Goal: Complete application form

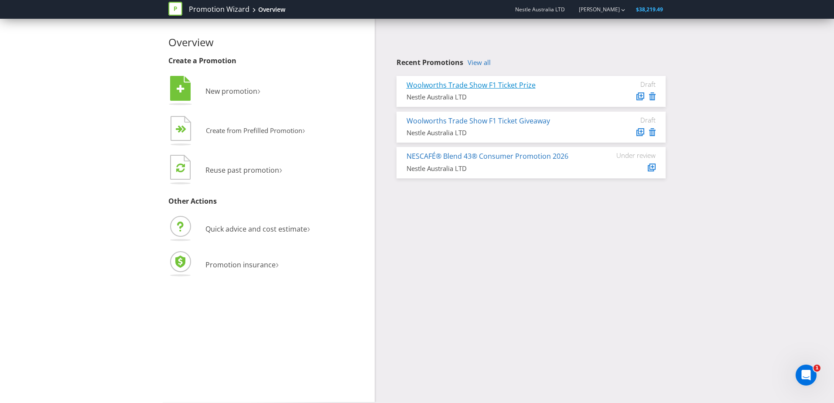
click at [468, 85] on link "Woolworths Trade Show F1 Ticket Prize" at bounding box center [470, 85] width 129 height 10
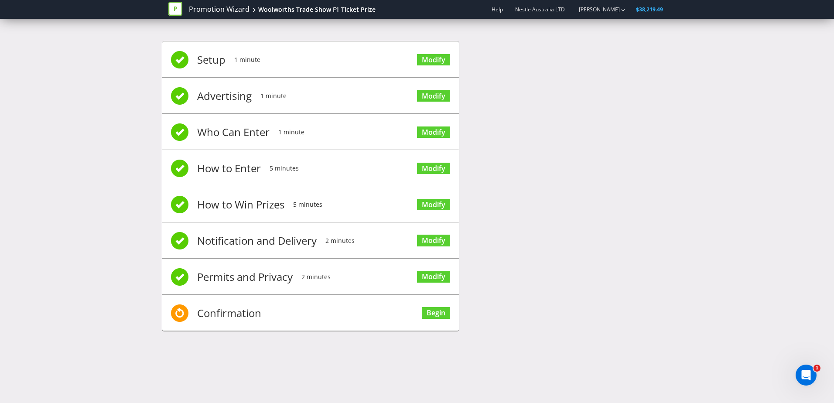
click at [254, 316] on span "Confirmation" at bounding box center [229, 313] width 64 height 35
click at [436, 316] on link "Begin" at bounding box center [436, 313] width 28 height 12
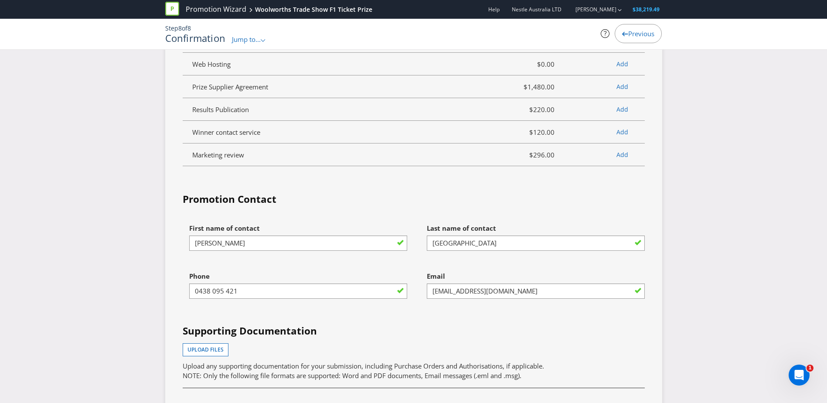
scroll to position [2538, 0]
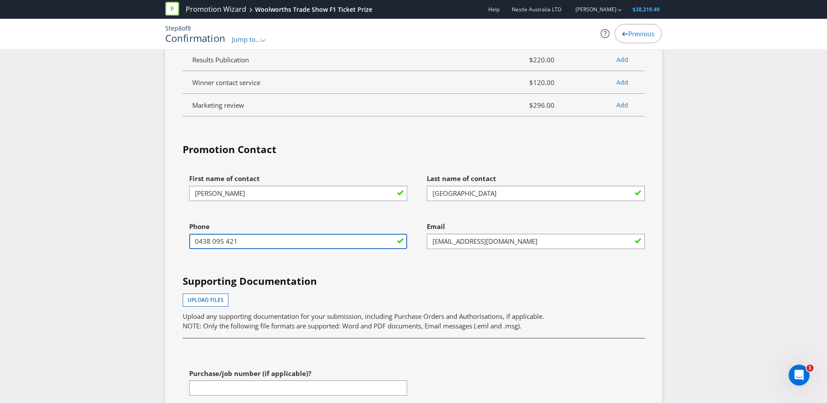
drag, startPoint x: 268, startPoint y: 232, endPoint x: 163, endPoint y: 232, distance: 104.7
type input "0403926114"
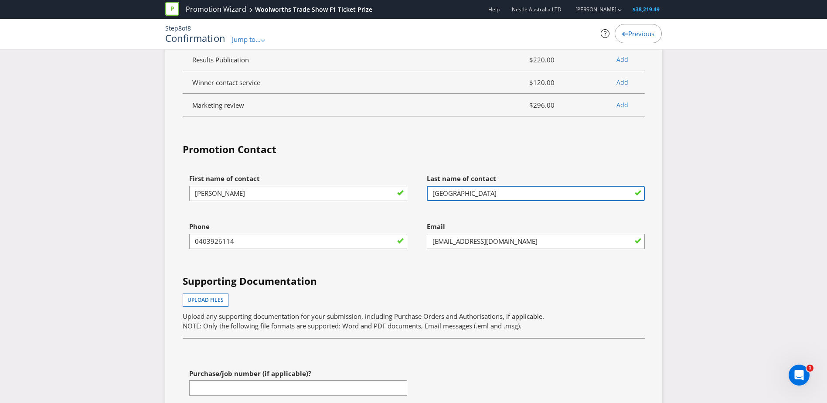
drag, startPoint x: 471, startPoint y: 186, endPoint x: 381, endPoint y: 184, distance: 90.7
click at [381, 184] on div "First name of contact [PERSON_NAME] Last name of contact Sydney Phone [PHONE_NU…" at bounding box center [413, 291] width 475 height 243
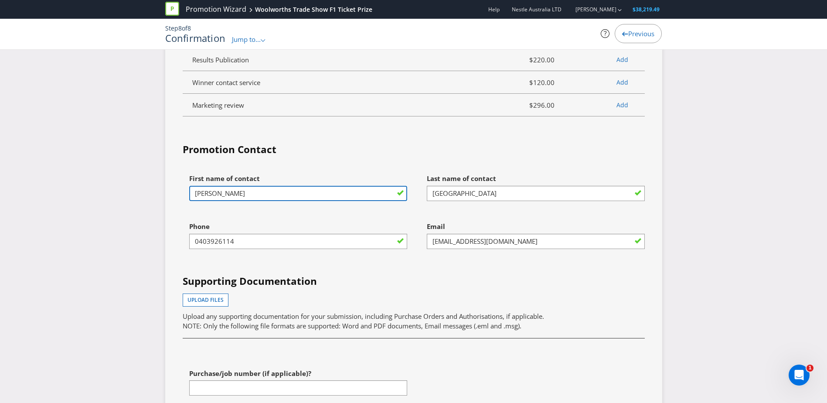
drag, startPoint x: 281, startPoint y: 187, endPoint x: 222, endPoint y: 187, distance: 58.9
click at [222, 187] on input "[PERSON_NAME]" at bounding box center [298, 193] width 218 height 15
type input "Lauren"
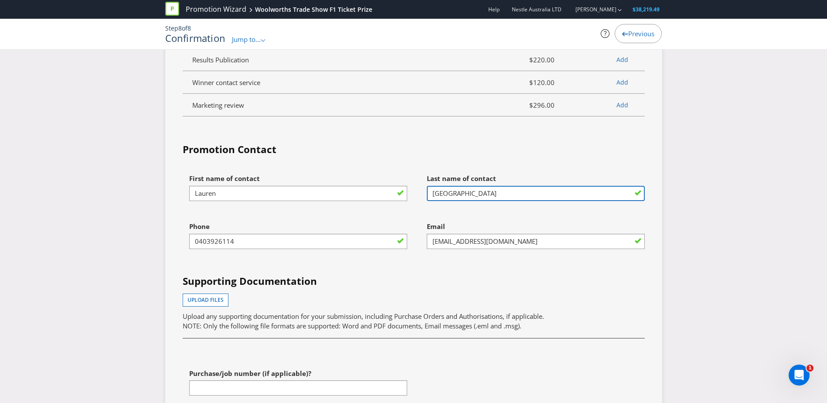
click at [450, 186] on input "[GEOGRAPHIC_DATA]" at bounding box center [536, 193] width 218 height 15
type input "Abrook"
click at [372, 157] on fieldset "Promotion Contact First name of contact [PERSON_NAME] Last name of contact Abro…" at bounding box center [414, 297] width 462 height 309
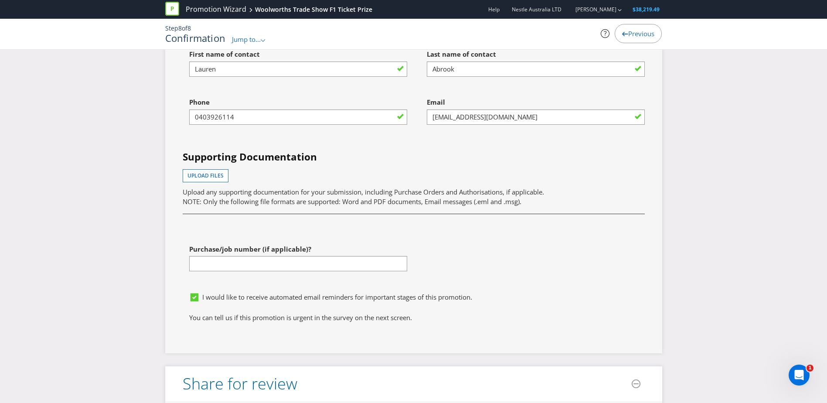
scroll to position [2712, 0]
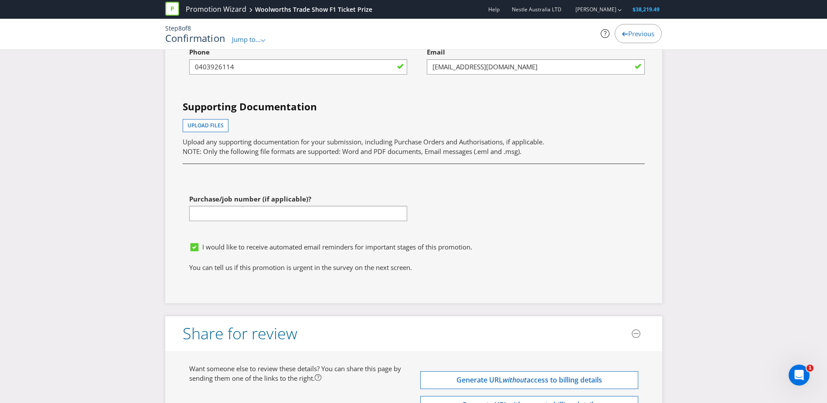
click at [200, 243] on icon at bounding box center [195, 249] width 13 height 13
click at [0, 0] on input "I would like to receive automated email reminders for important stages of this …" at bounding box center [0, 0] width 0 height 0
click at [200, 243] on icon at bounding box center [195, 249] width 13 height 13
click at [0, 0] on input "I would like to receive automated email reminders for important stages of this …" at bounding box center [0, 0] width 0 height 0
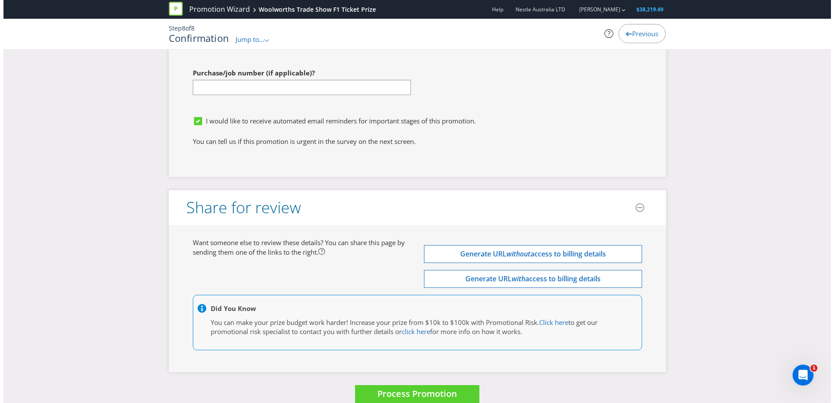
scroll to position [2843, 0]
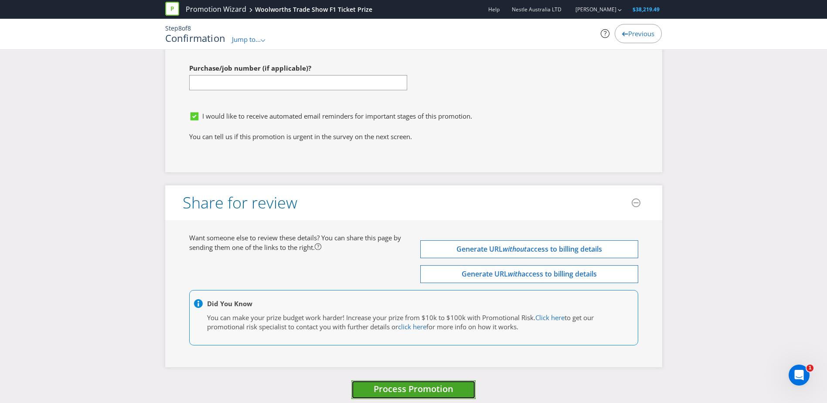
click at [431, 386] on button "Process Promotion" at bounding box center [414, 389] width 124 height 19
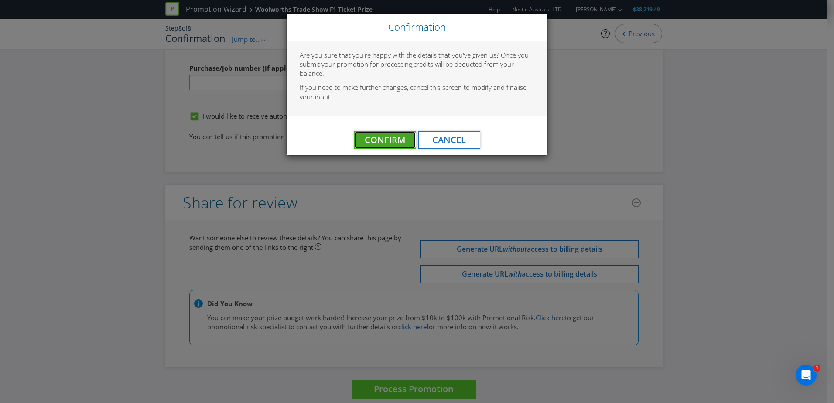
click at [372, 140] on span "Confirm" at bounding box center [385, 140] width 41 height 12
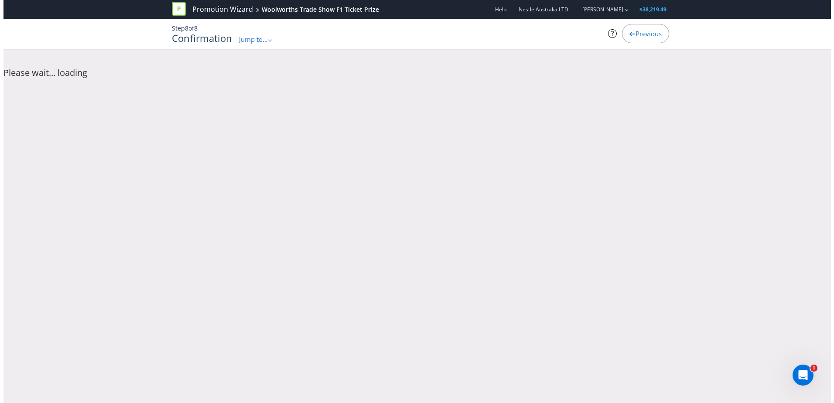
scroll to position [0, 0]
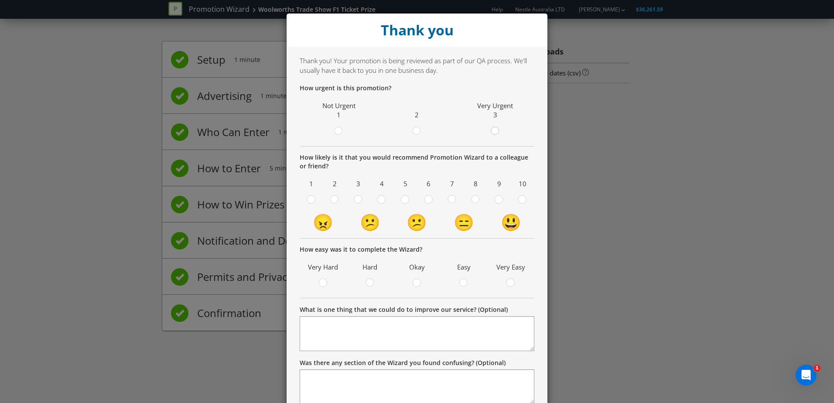
click at [491, 131] on circle at bounding box center [495, 131] width 8 height 8
click at [0, 0] on input "radio" at bounding box center [0, 0] width 0 height 0
click at [468, 201] on label at bounding box center [475, 200] width 15 height 11
click at [0, 0] on input "radio" at bounding box center [0, 0] width 0 height 0
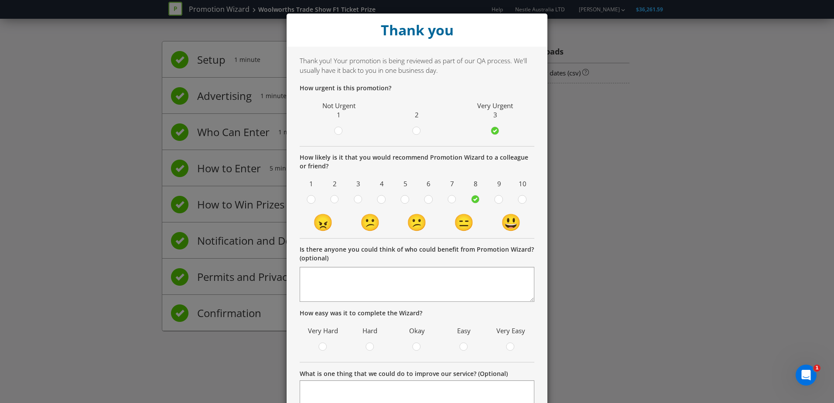
click at [492, 200] on label at bounding box center [499, 200] width 15 height 11
click at [0, 0] on input "radio" at bounding box center [0, 0] width 0 height 0
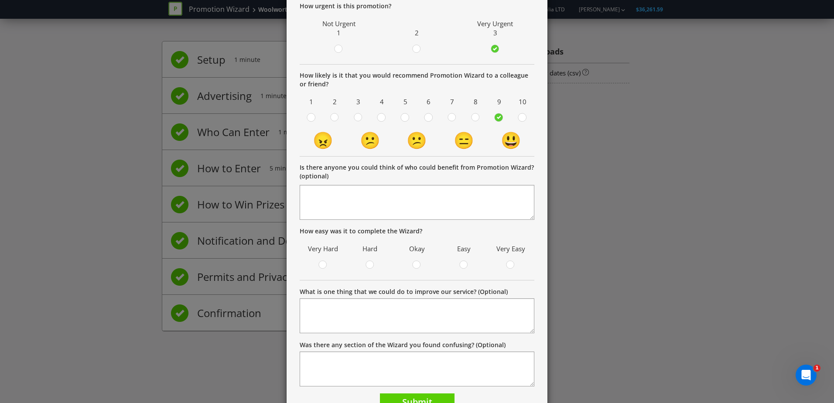
scroll to position [87, 0]
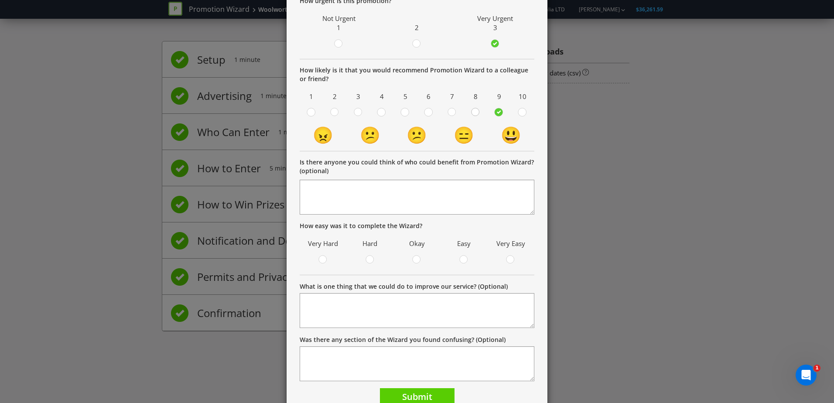
click at [471, 111] on circle at bounding box center [475, 112] width 8 height 8
click at [0, 0] on input "radio" at bounding box center [0, 0] width 0 height 0
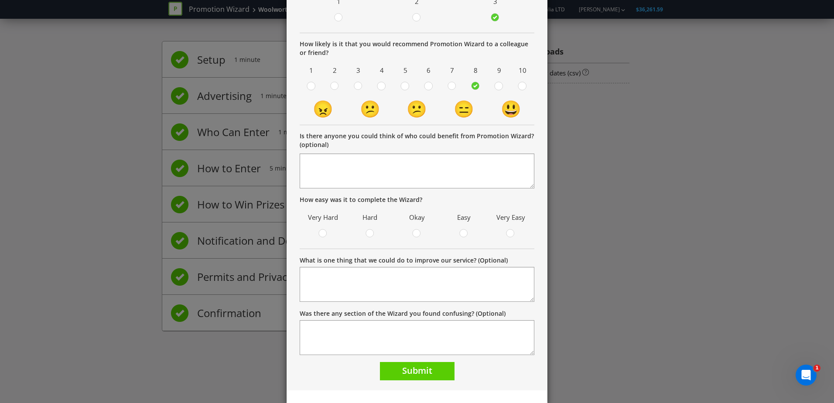
scroll to position [127, 0]
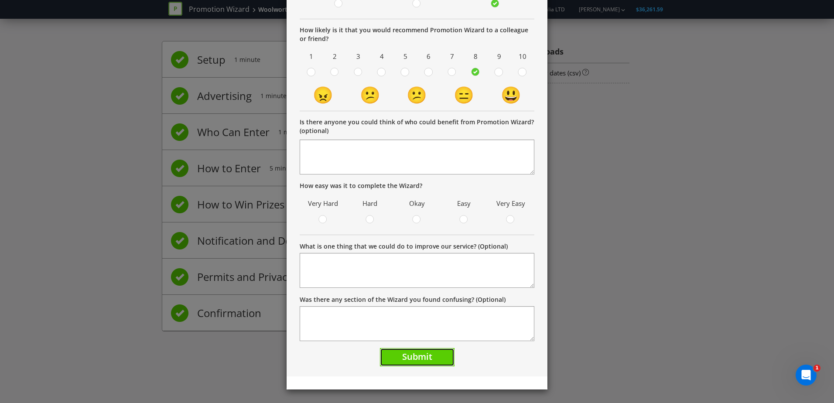
click at [415, 359] on span "Submit" at bounding box center [417, 357] width 30 height 12
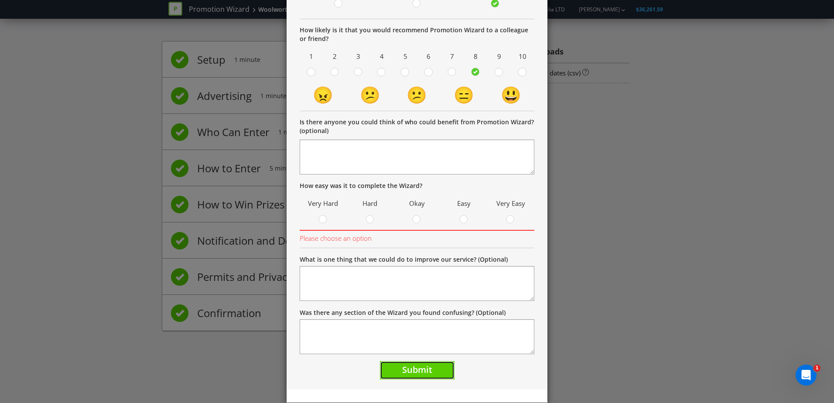
scroll to position [84, 0]
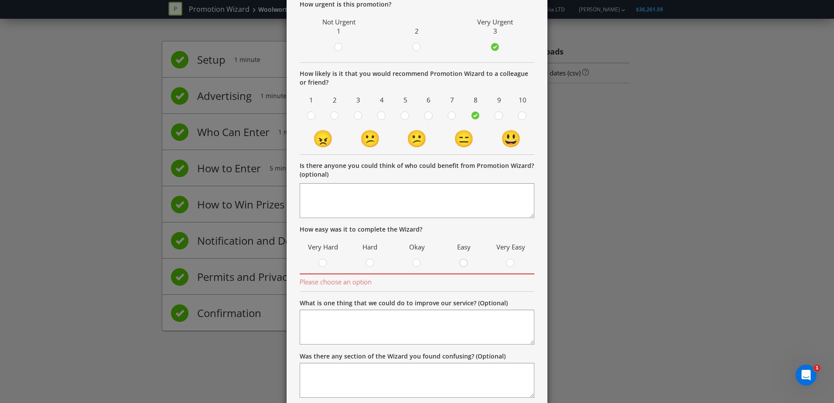
click at [460, 263] on circle at bounding box center [464, 263] width 8 height 8
click at [0, 0] on input "radio" at bounding box center [0, 0] width 0 height 0
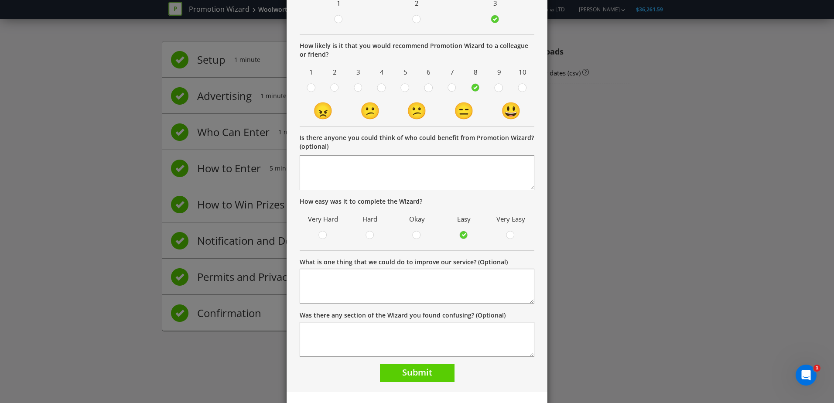
scroll to position [127, 0]
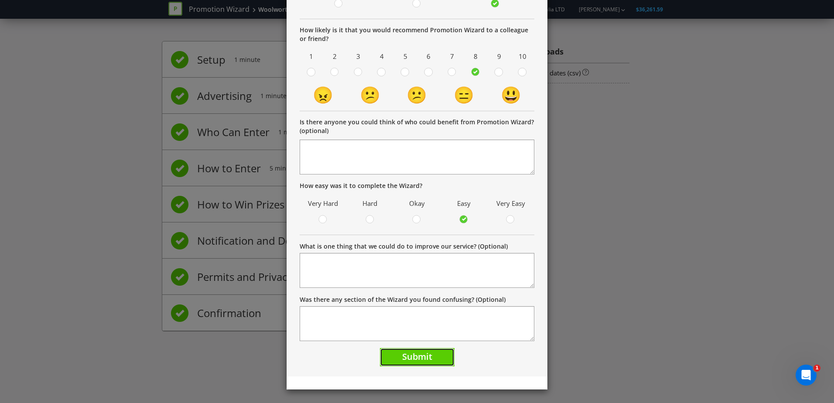
click at [438, 355] on button "Submit" at bounding box center [417, 357] width 75 height 19
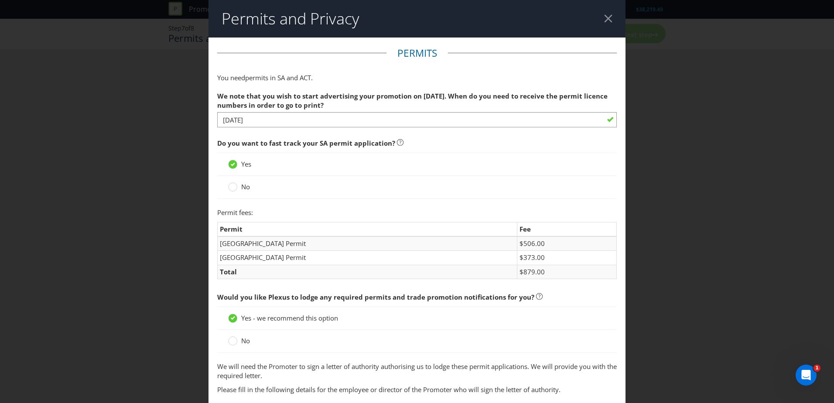
scroll to position [349, 0]
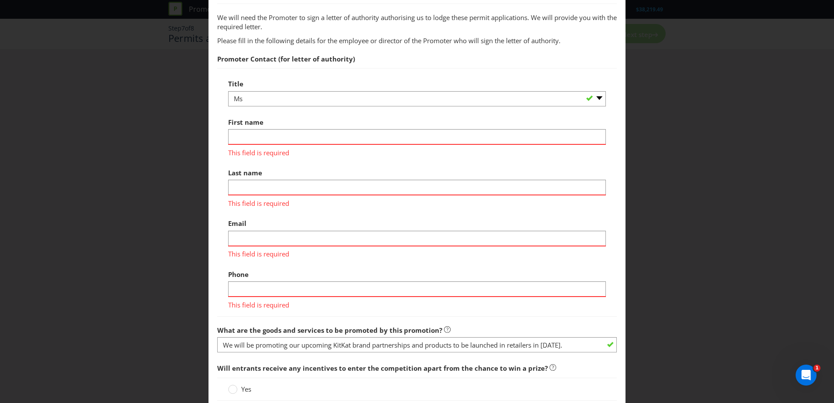
click at [266, 133] on input "text" at bounding box center [417, 136] width 378 height 15
type input "[PERSON_NAME]"
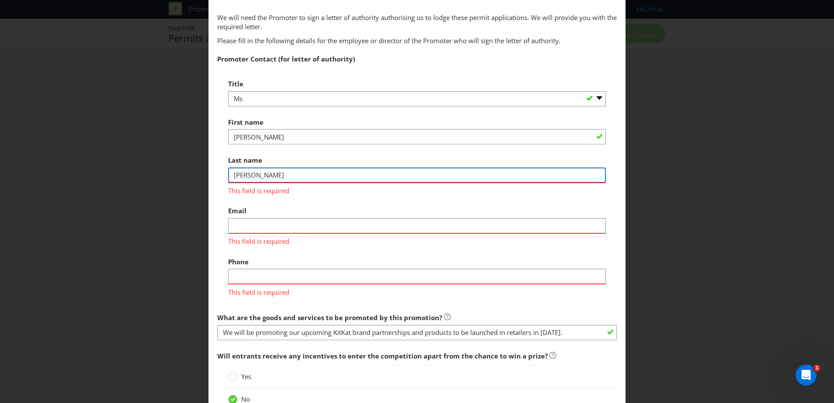
type input "[PERSON_NAME]"
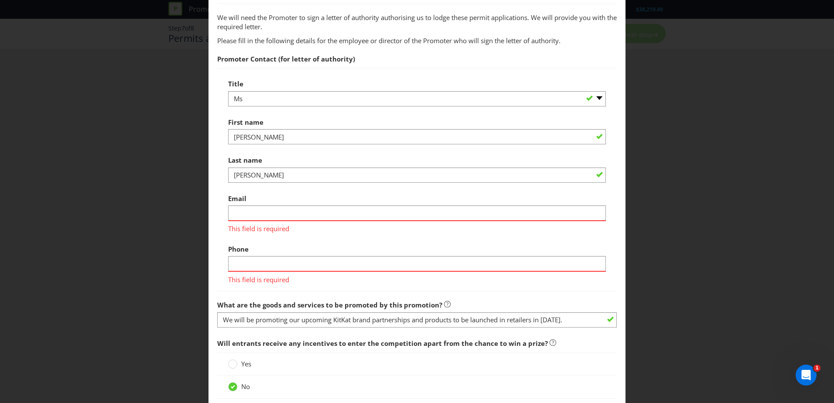
click at [240, 272] on span "This field is required" at bounding box center [417, 278] width 378 height 13
click at [241, 265] on input "text" at bounding box center [417, 263] width 378 height 15
paste input "2 8756 2242"
click at [231, 264] on input "2 8756 2242" at bounding box center [417, 263] width 378 height 15
type input "02 8756 2242"
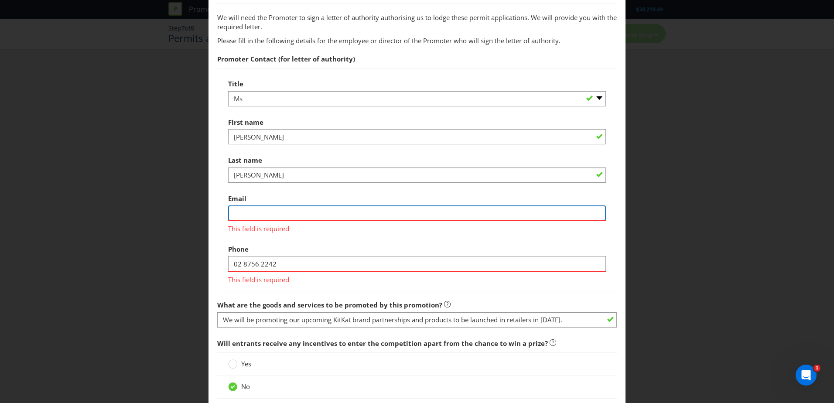
click at [300, 214] on input "text" at bounding box center [417, 212] width 378 height 15
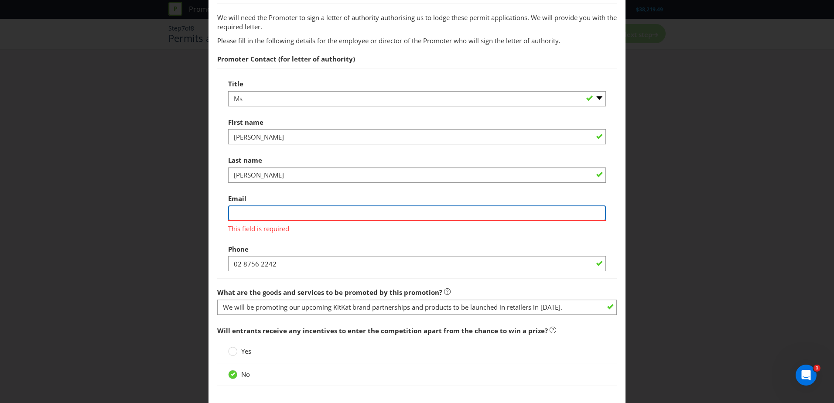
click at [294, 216] on input "text" at bounding box center [417, 212] width 378 height 15
paste input "mailto:Jasmin.Hassan@au.nestle.com"
drag, startPoint x: 253, startPoint y: 214, endPoint x: 186, endPoint y: 216, distance: 67.2
click at [186, 216] on div "Permits and Privacy Permits You need permits in SA and ACT . We note that you w…" at bounding box center [417, 201] width 834 height 403
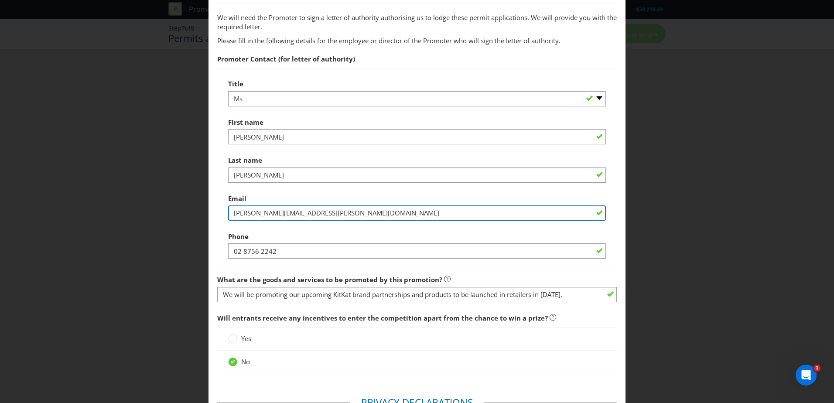
drag, startPoint x: 337, startPoint y: 220, endPoint x: 330, endPoint y: 214, distance: 9.3
click at [330, 214] on input "[PERSON_NAME][EMAIL_ADDRESS][PERSON_NAME][DOMAIN_NAME]" at bounding box center [417, 212] width 378 height 15
click at [304, 212] on input "[PERSON_NAME][EMAIL_ADDRESS][PERSON_NAME][DOMAIN_NAME]" at bounding box center [417, 212] width 378 height 15
drag, startPoint x: 304, startPoint y: 212, endPoint x: 291, endPoint y: 215, distance: 14.0
click at [291, 215] on input "[PERSON_NAME][EMAIL_ADDRESS][PERSON_NAME][DOMAIN_NAME]" at bounding box center [417, 212] width 378 height 15
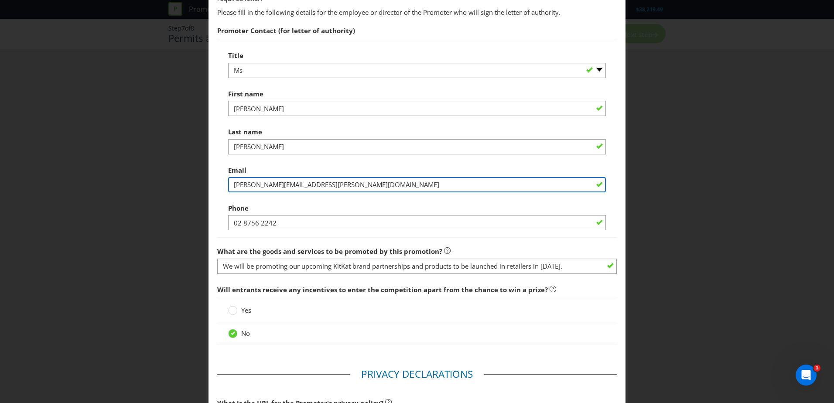
scroll to position [393, 0]
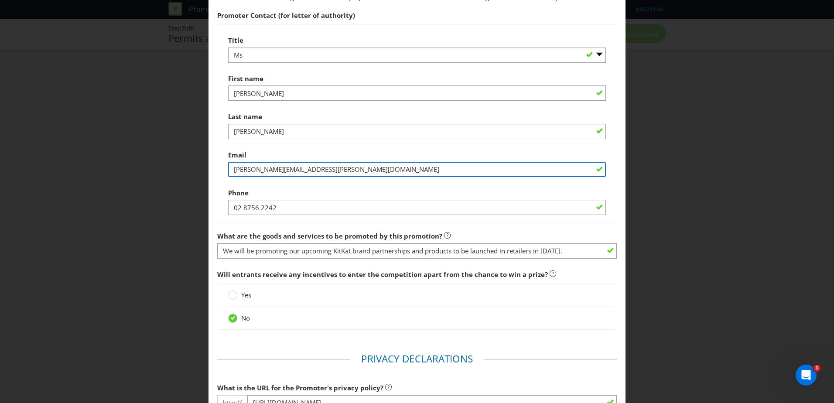
click at [270, 164] on input "[PERSON_NAME][EMAIL_ADDRESS][PERSON_NAME][DOMAIN_NAME]" at bounding box center [417, 169] width 378 height 15
paste input "mailto:Jasmin.Hassan@au.nestle.com"
drag, startPoint x: 290, startPoint y: 169, endPoint x: 213, endPoint y: 169, distance: 76.8
click at [213, 169] on main "Permits You need permits in SA and ACT . We note that you wish to start adverti…" at bounding box center [416, 106] width 417 height 923
drag, startPoint x: 405, startPoint y: 166, endPoint x: 328, endPoint y: 171, distance: 77.3
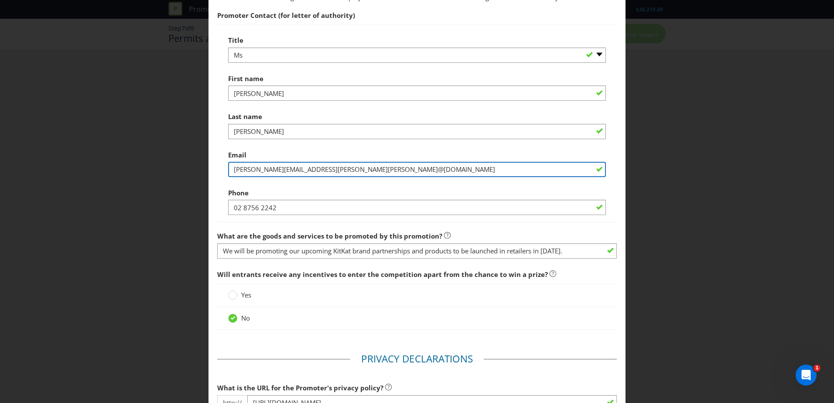
click at [328, 171] on input "Jasmin.Hassan@au.nestle.coman@au.nestle.com" at bounding box center [417, 169] width 378 height 15
type input "[PERSON_NAME][EMAIL_ADDRESS][PERSON_NAME][DOMAIN_NAME]"
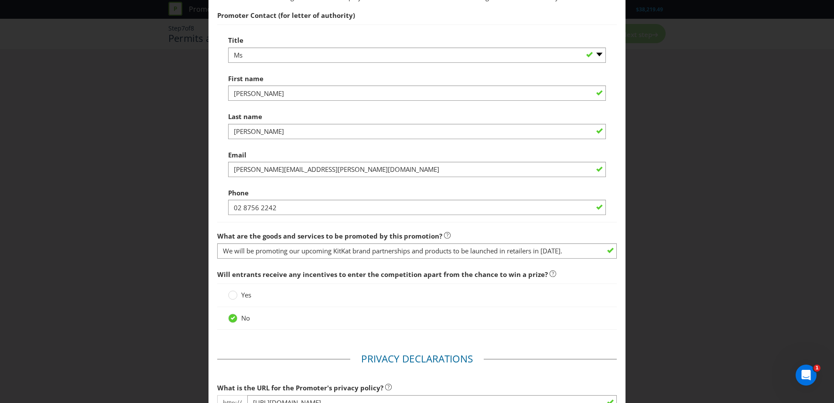
click at [346, 186] on div "Phone 02 8756 2242" at bounding box center [417, 199] width 378 height 31
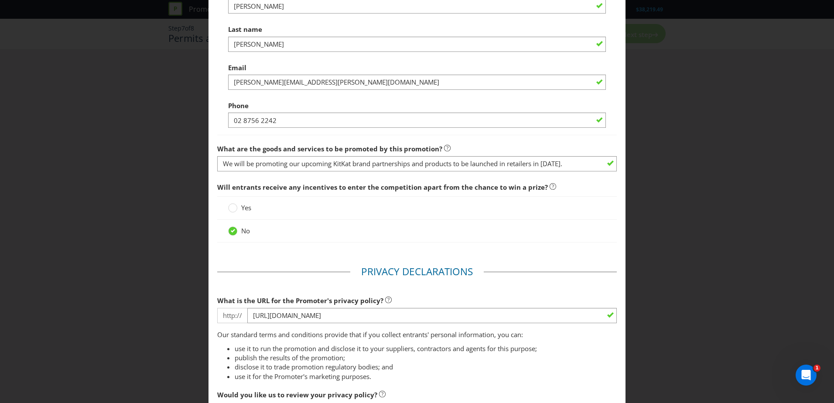
scroll to position [523, 0]
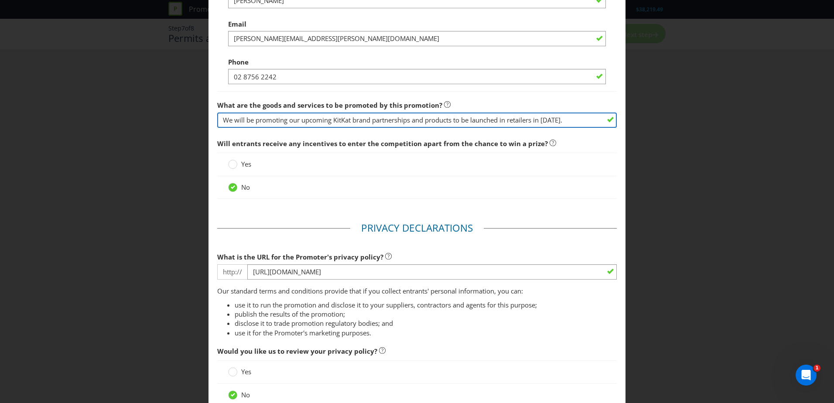
click at [352, 123] on input "We will be promoting our upcoming KitKat brand partnerships and products to be …" at bounding box center [417, 120] width 400 height 15
click at [422, 121] on input "We will be promoting our upcoming KitKat brand partnerships and products to be …" at bounding box center [417, 120] width 400 height 15
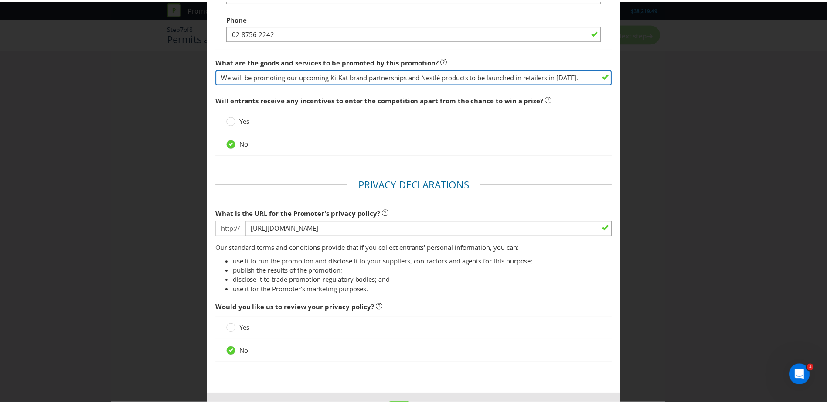
scroll to position [602, 0]
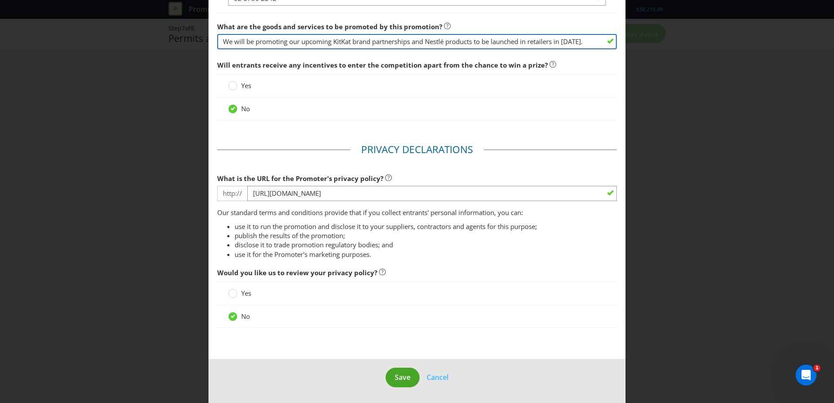
type input "We will be promoting our upcoming KitKat brand partnerships and Nestlé products…"
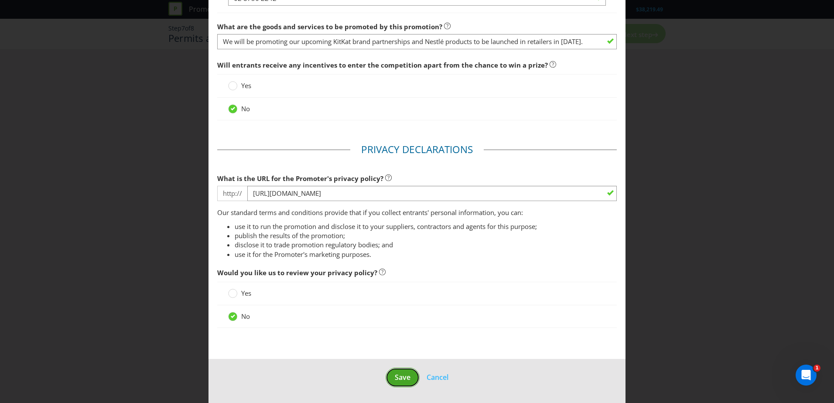
click at [395, 381] on span "Save" at bounding box center [403, 377] width 16 height 10
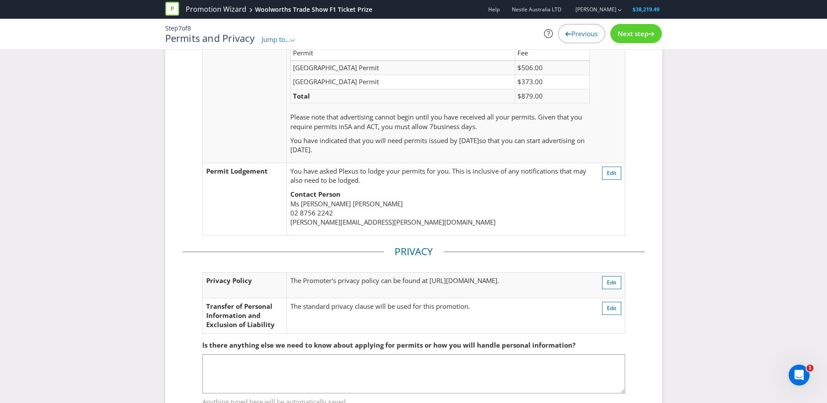
scroll to position [108, 0]
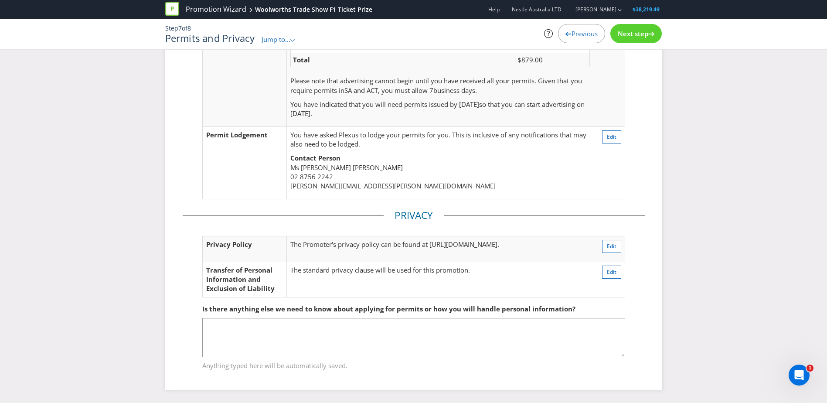
click at [631, 34] on span "Next step" at bounding box center [633, 33] width 31 height 9
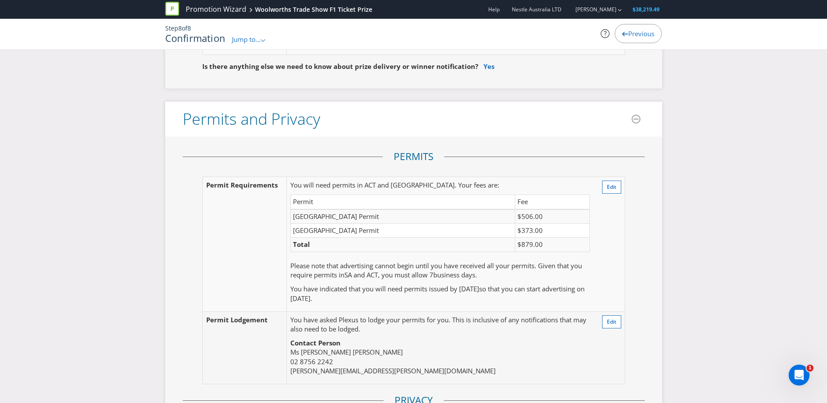
scroll to position [1591, 0]
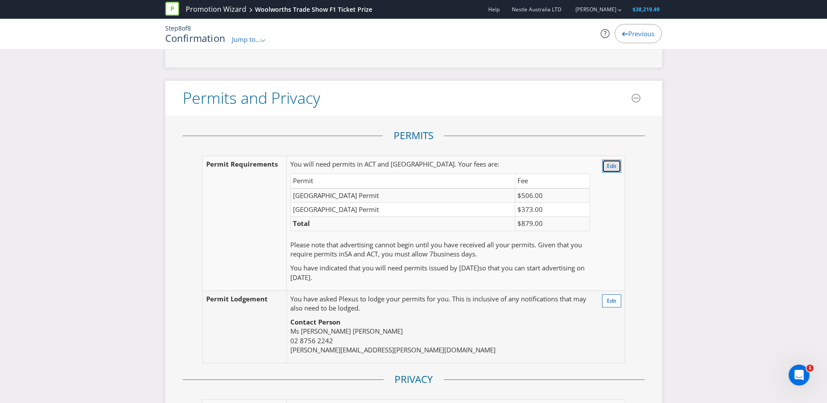
click at [609, 162] on span "Edit" at bounding box center [612, 165] width 10 height 7
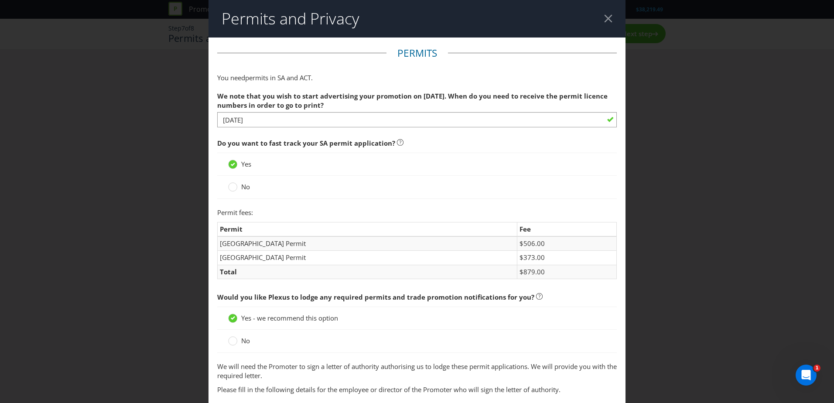
click at [604, 21] on div at bounding box center [608, 18] width 8 height 8
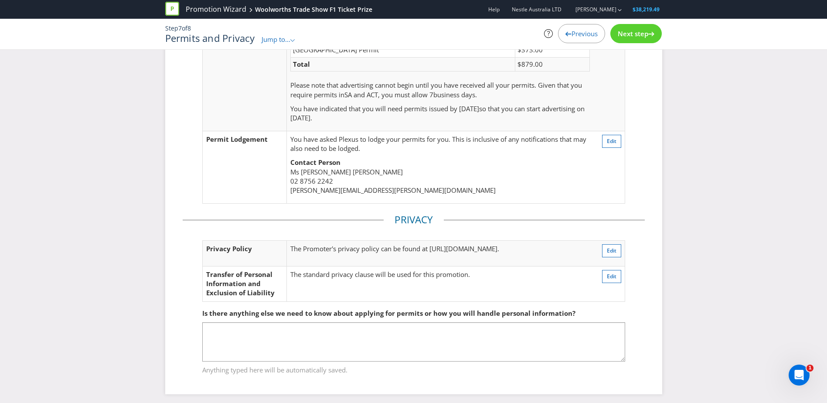
scroll to position [108, 0]
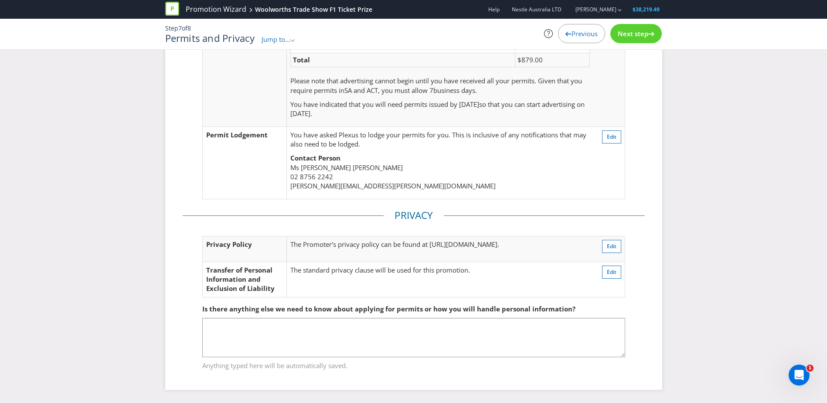
click at [621, 37] on span "Next step" at bounding box center [633, 33] width 31 height 9
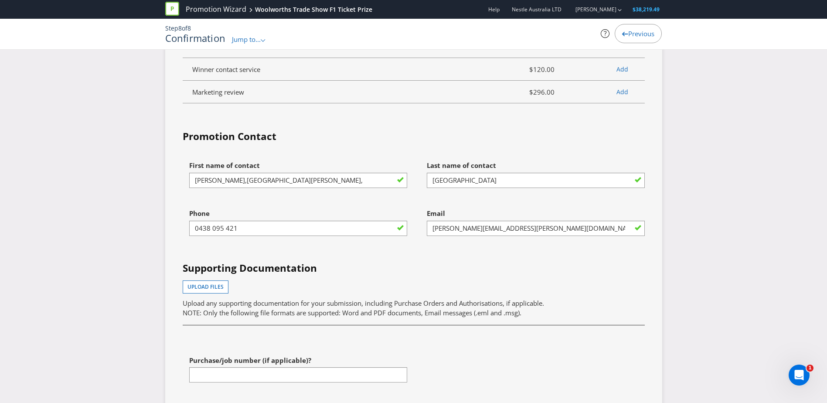
scroll to position [2550, 0]
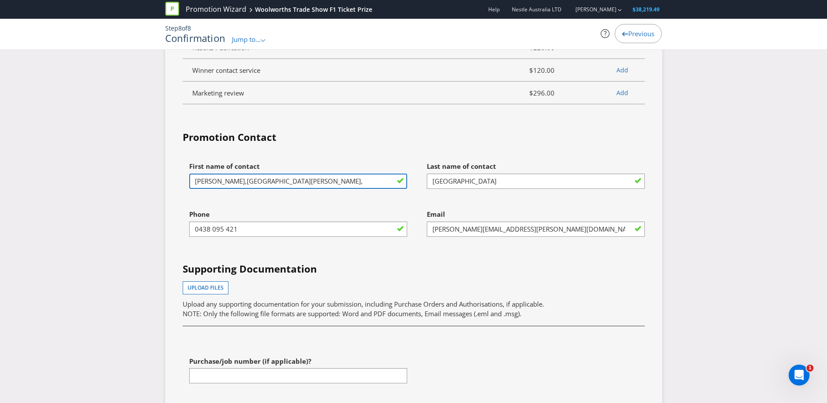
drag, startPoint x: 334, startPoint y: 176, endPoint x: 69, endPoint y: 169, distance: 264.8
type input "[PERSON_NAME]"
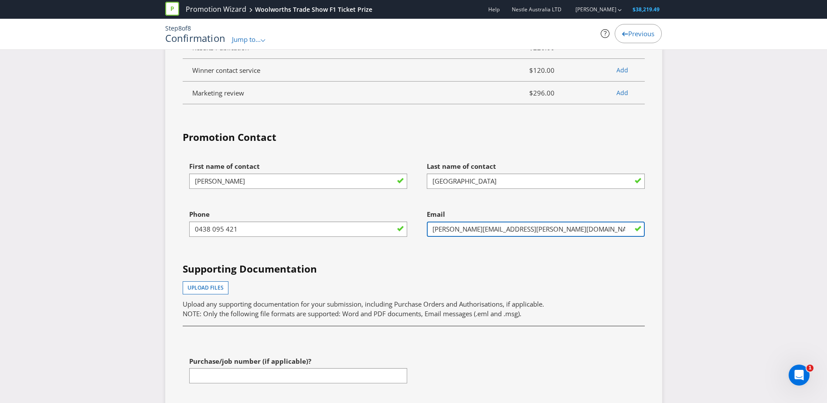
drag, startPoint x: 564, startPoint y: 222, endPoint x: 390, endPoint y: 219, distance: 173.2
click at [390, 219] on div "First name of contact Lauren Abrook Last name of contact Sydney Phone 0438 095 …" at bounding box center [413, 278] width 475 height 243
type input "[EMAIL_ADDRESS][DOMAIN_NAME]"
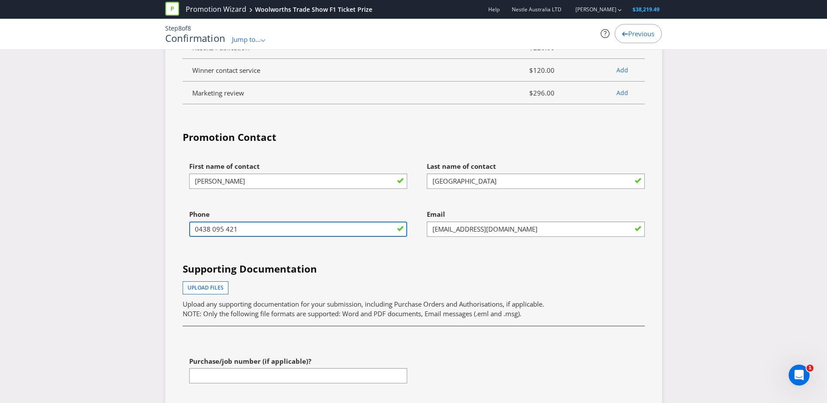
drag, startPoint x: 253, startPoint y: 220, endPoint x: 116, endPoint y: 225, distance: 137.1
